Goal: Register for event/course

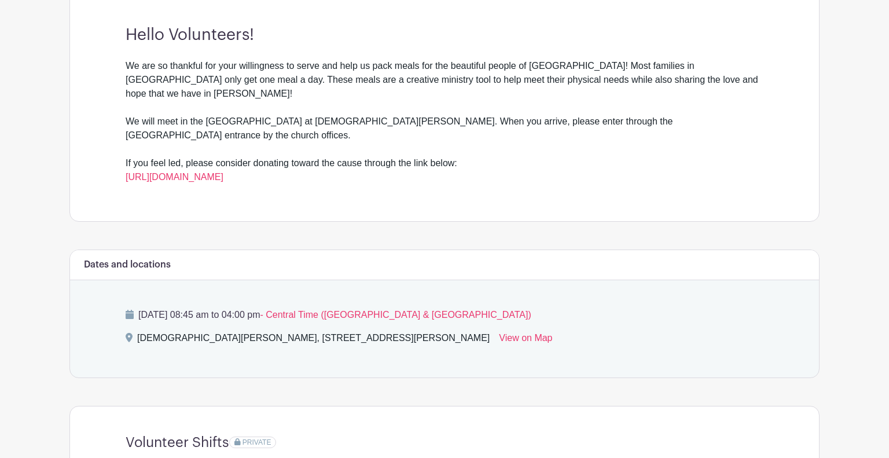
scroll to position [339, 0]
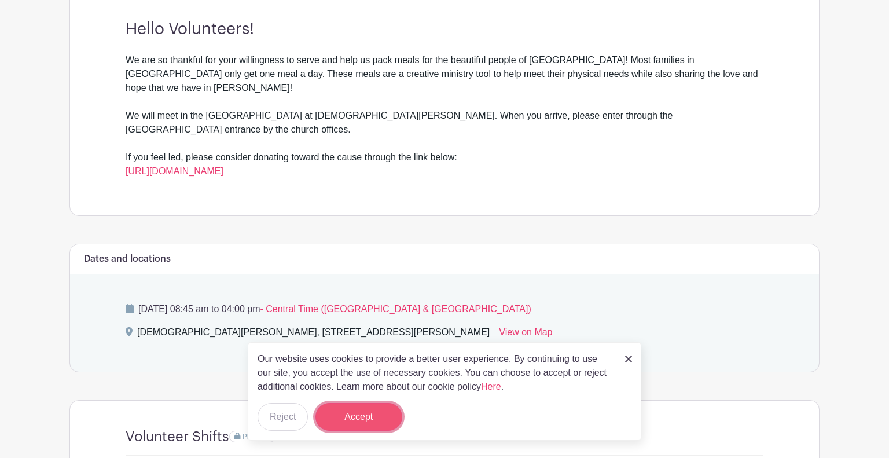
click at [360, 418] on button "Accept" at bounding box center [358, 417] width 87 height 28
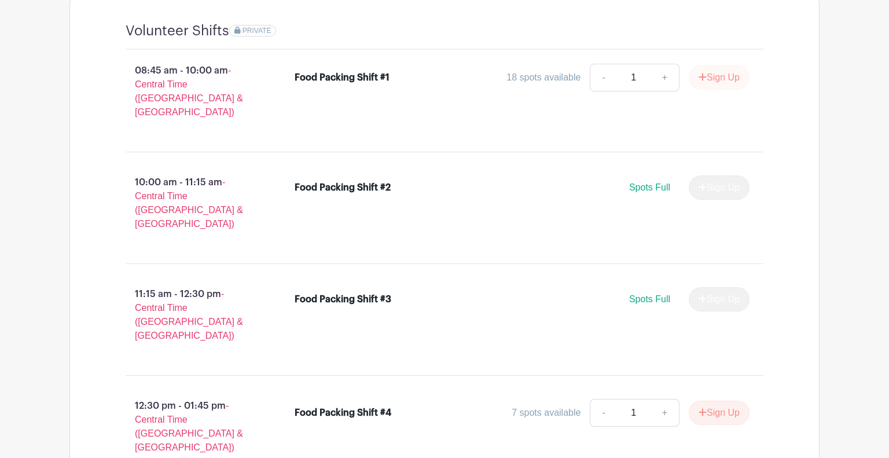
scroll to position [752, 0]
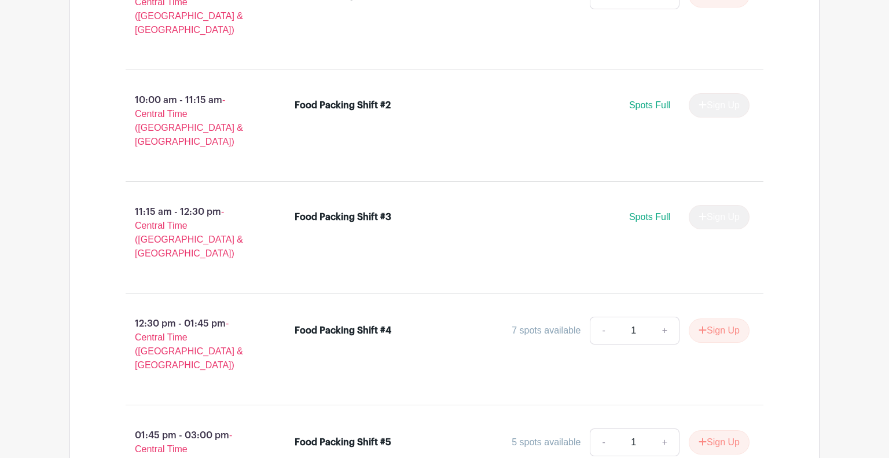
click at [82, 318] on div "Volunteer Shifts PRIVATE 08:45 am - 10:00 am - Central Time ([GEOGRAPHIC_DATA] …" at bounding box center [444, 305] width 750 height 787
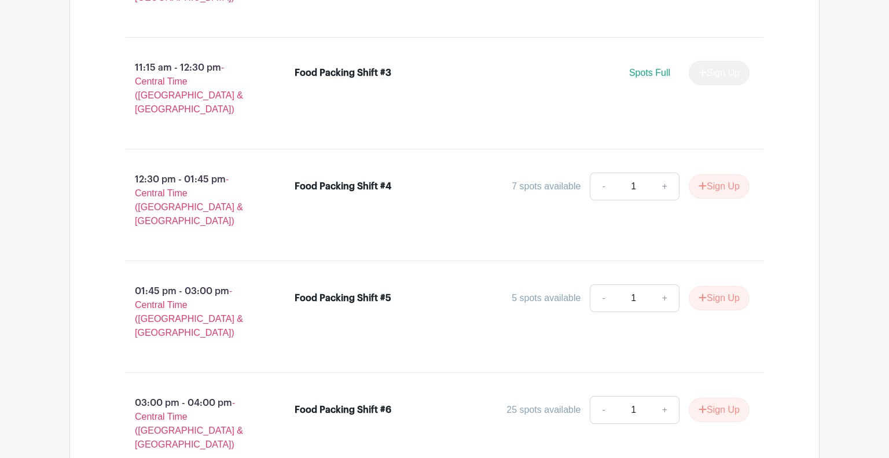
scroll to position [1000, 0]
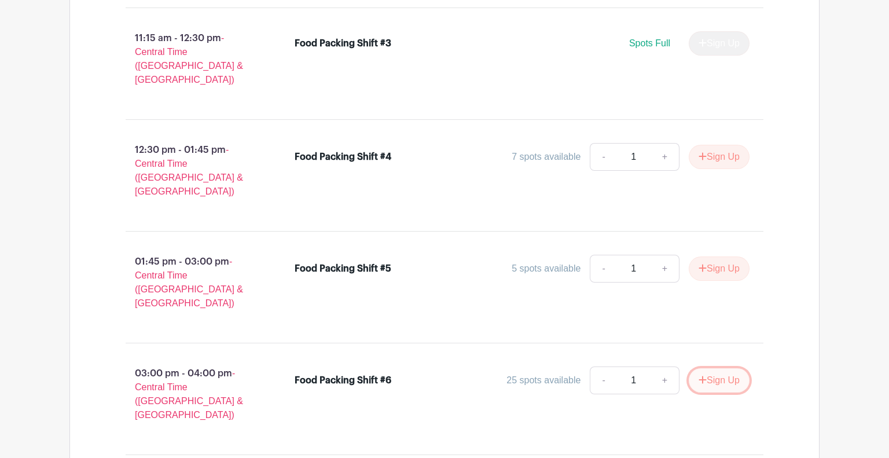
click at [722, 368] on button "Sign Up" at bounding box center [719, 380] width 61 height 24
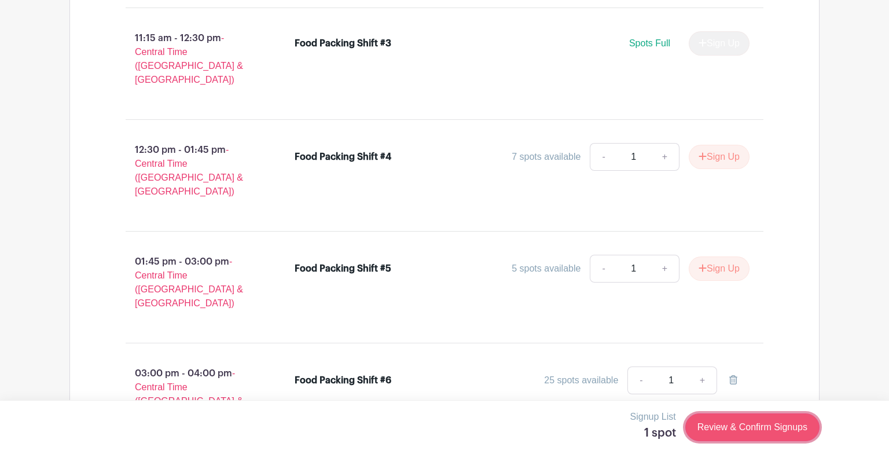
click at [741, 430] on link "Review & Confirm Signups" at bounding box center [752, 427] width 134 height 28
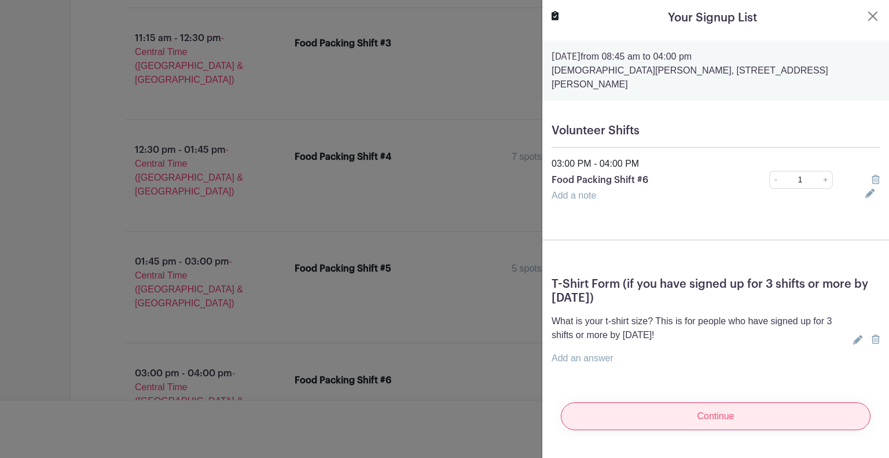
click at [682, 404] on input "Continue" at bounding box center [716, 416] width 310 height 28
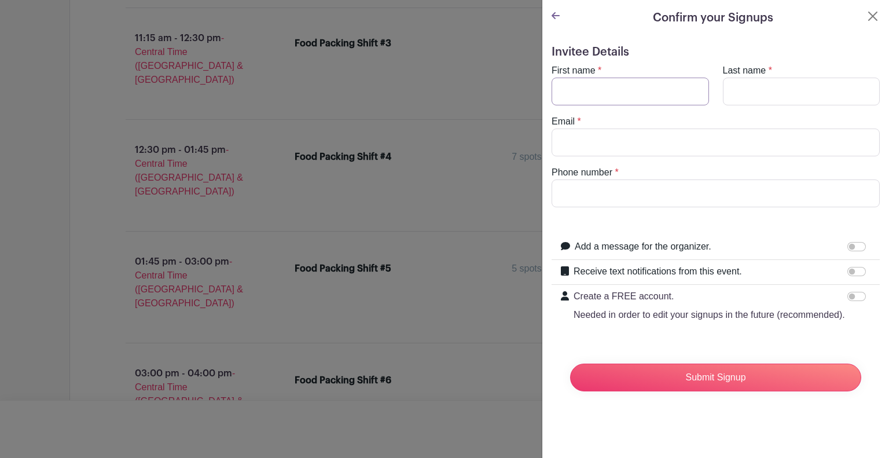
click at [607, 84] on input "First name" at bounding box center [629, 92] width 157 height 28
type input "aneleyah"
click at [754, 86] on input "Last name" at bounding box center [801, 92] width 157 height 28
type input "[PERSON_NAME]"
click at [617, 143] on input "Email" at bounding box center [715, 142] width 328 height 28
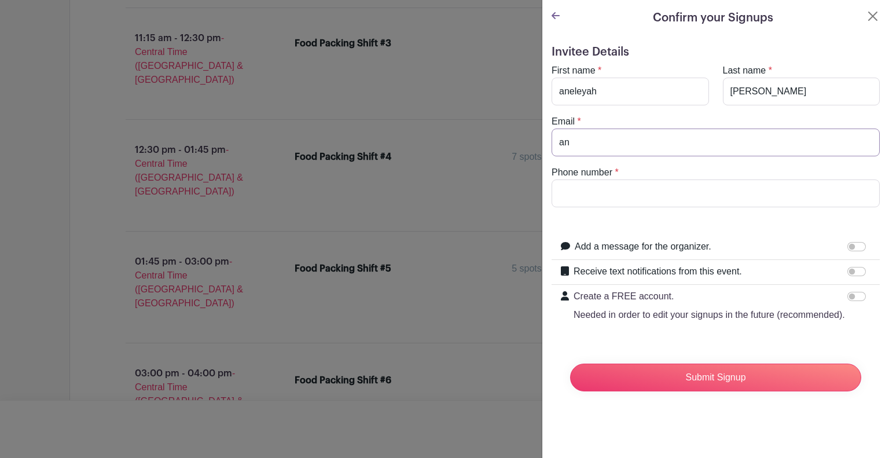
type input "a"
type input "[EMAIL_ADDRESS][DOMAIN_NAME]"
click at [603, 200] on input "Phone number" at bounding box center [715, 193] width 328 height 28
type input "[PHONE_NUMBER]"
click at [855, 271] on input "Receive text notifications from this event." at bounding box center [856, 271] width 19 height 9
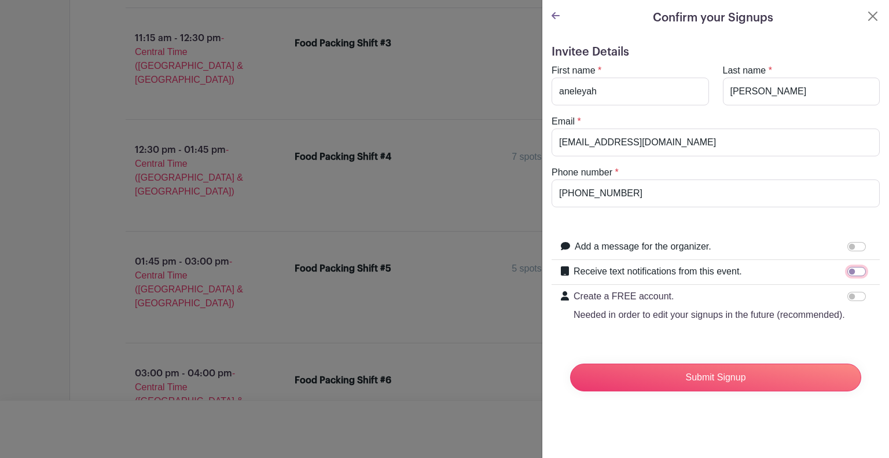
checkbox input "true"
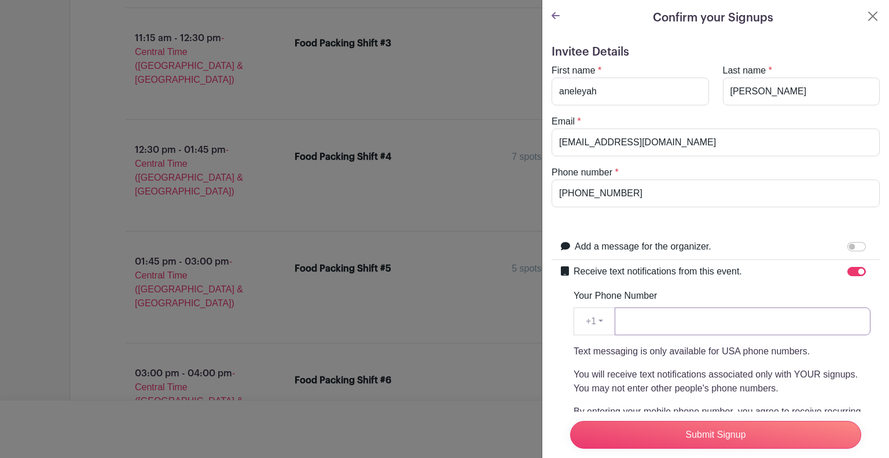
click at [646, 324] on input "Your Phone Number" at bounding box center [742, 321] width 256 height 28
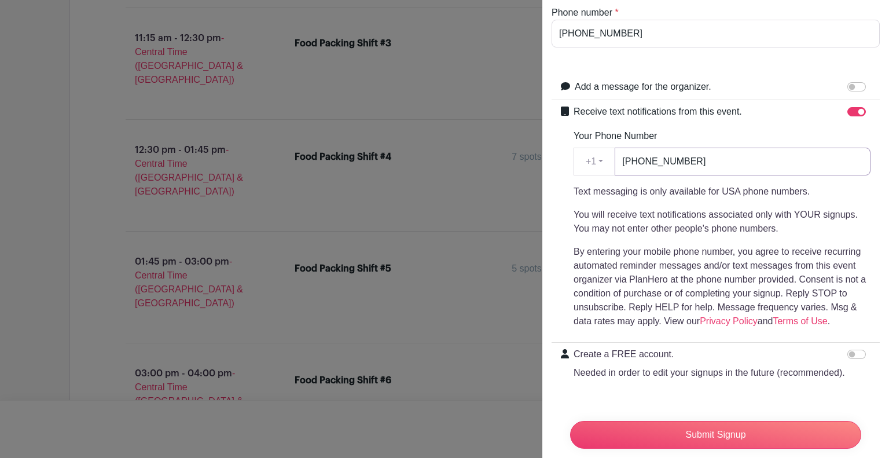
scroll to position [162, 0]
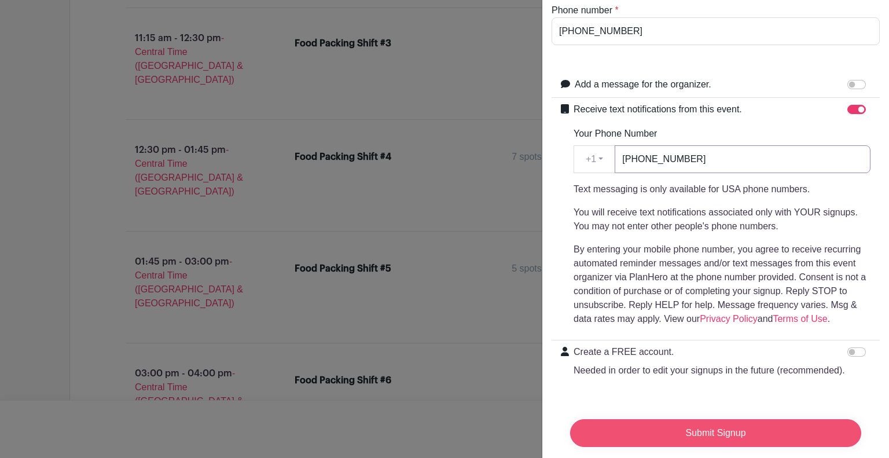
type input "[PHONE_NUMBER]"
click at [712, 433] on input "Submit Signup" at bounding box center [715, 433] width 291 height 28
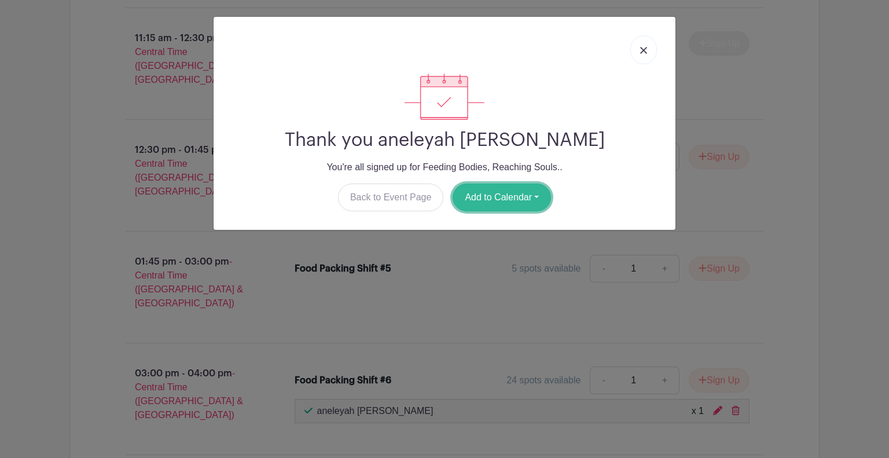
click at [516, 199] on button "Add to Calendar" at bounding box center [501, 197] width 98 height 28
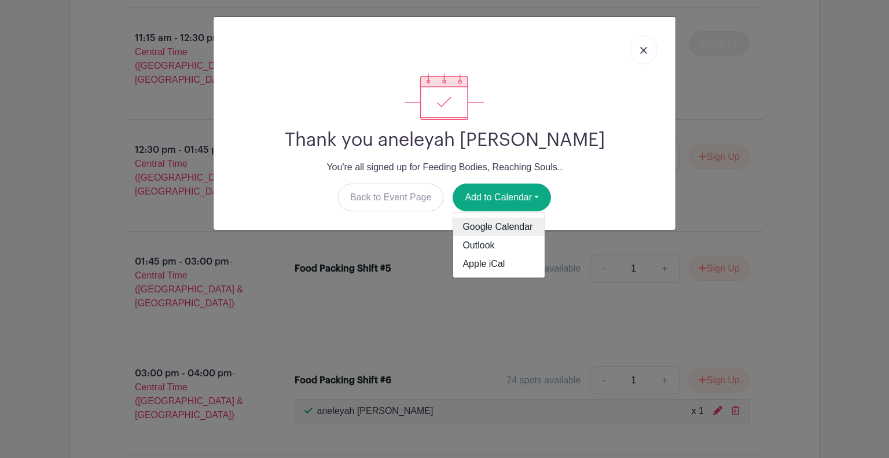
click at [492, 229] on link "Google Calendar" at bounding box center [498, 227] width 91 height 19
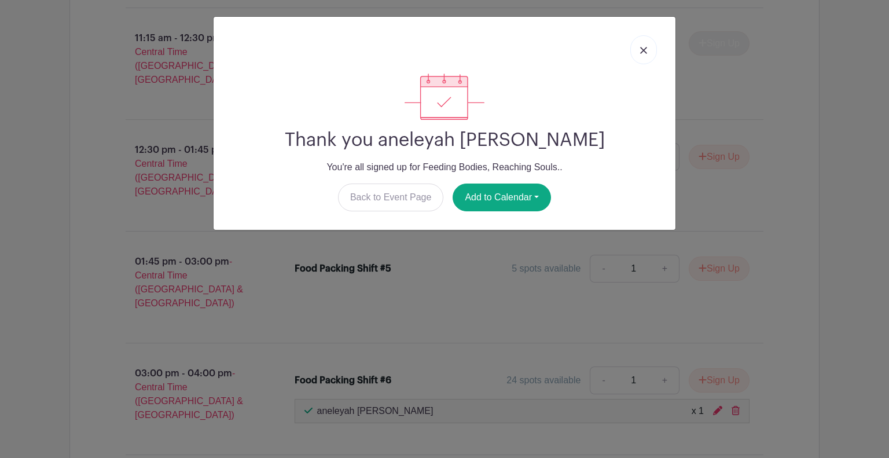
click at [649, 51] on link at bounding box center [643, 49] width 27 height 29
